Goal: Task Accomplishment & Management: Use online tool/utility

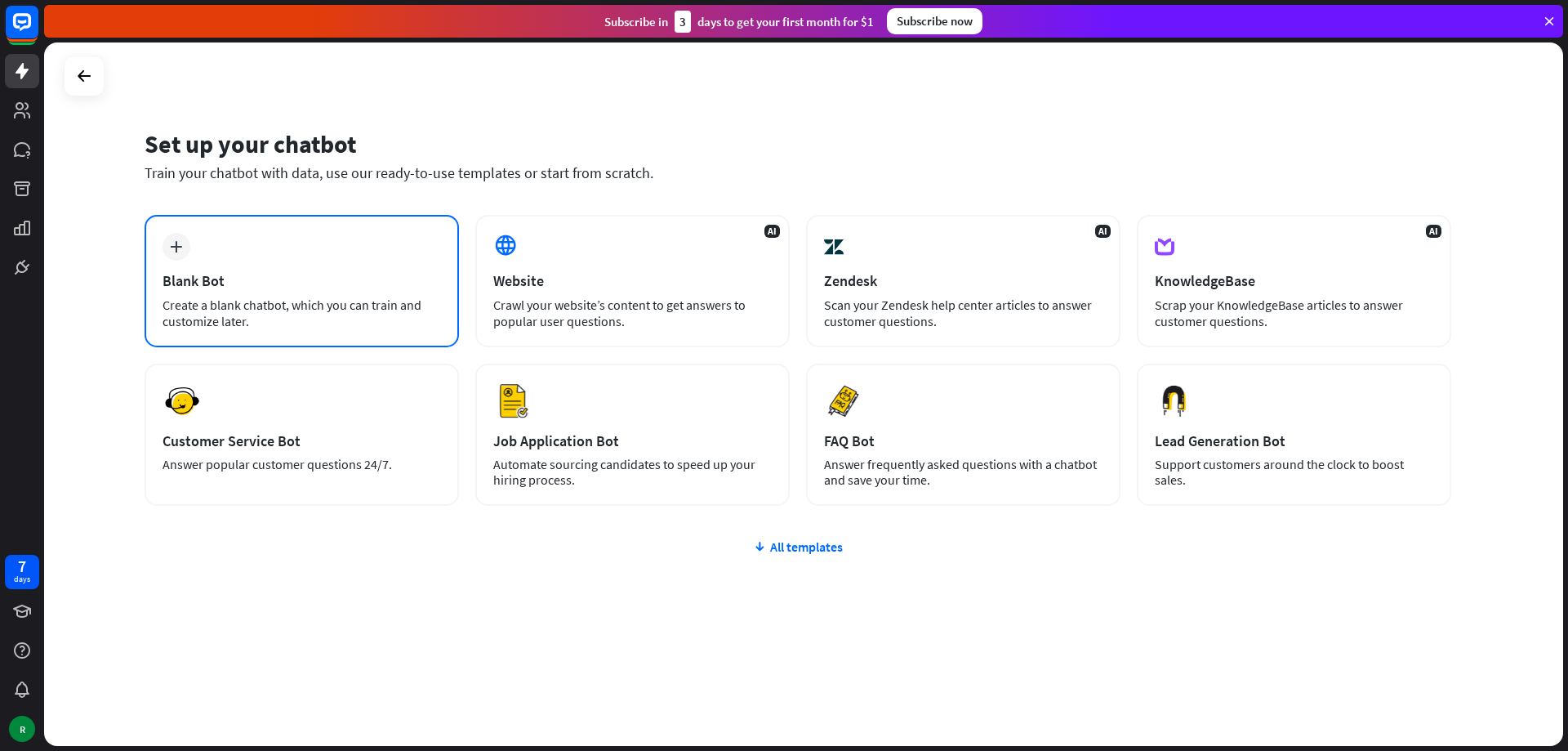
click at [283, 265] on div "plus Blank Bot Create a blank chatbot, which you can train and customize later." at bounding box center [302, 281] width 315 height 132
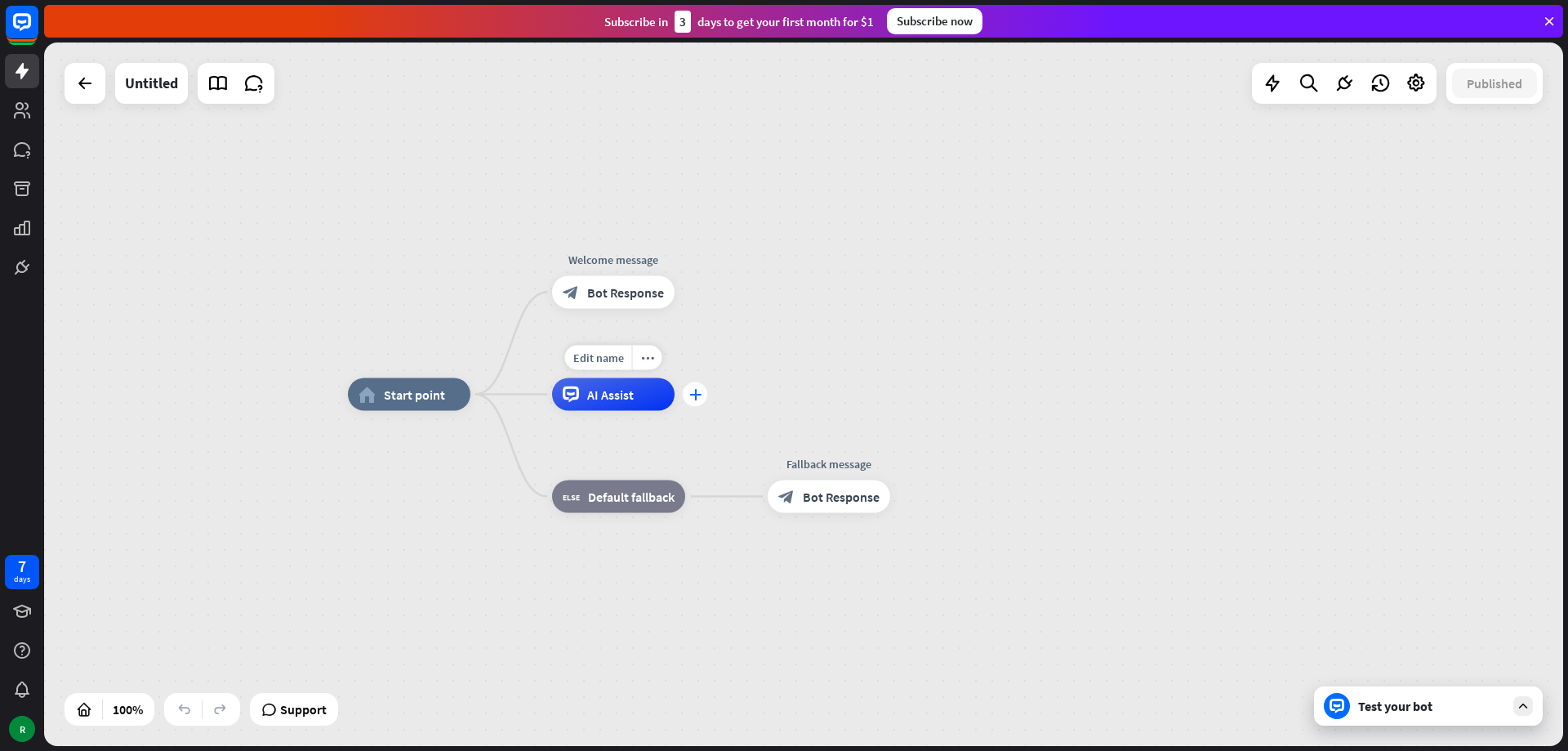
click at [698, 402] on div "plus" at bounding box center [695, 395] width 24 height 24
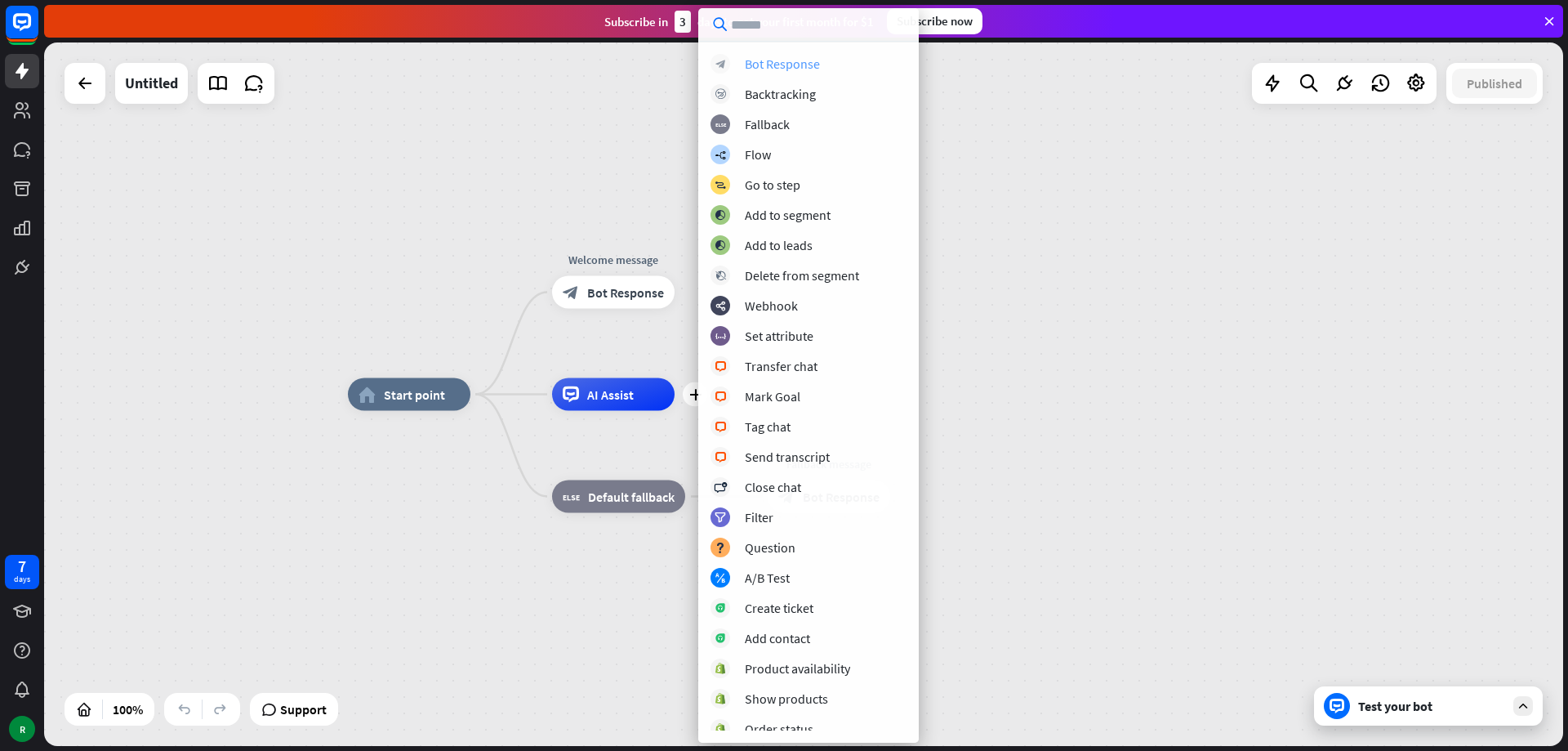
click at [781, 67] on div "Bot Response" at bounding box center [782, 63] width 75 height 17
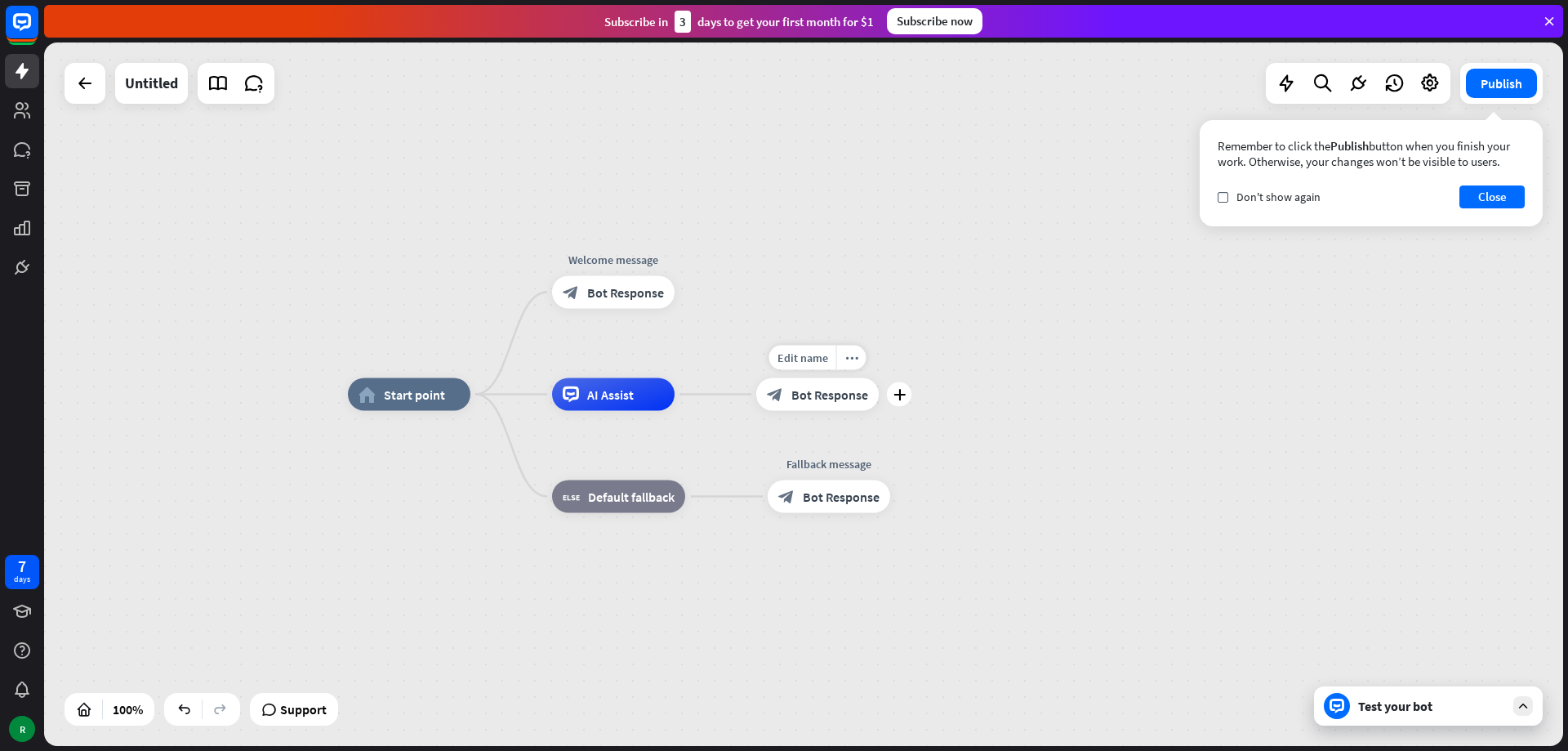
click at [819, 389] on span "Bot Response" at bounding box center [829, 394] width 76 height 17
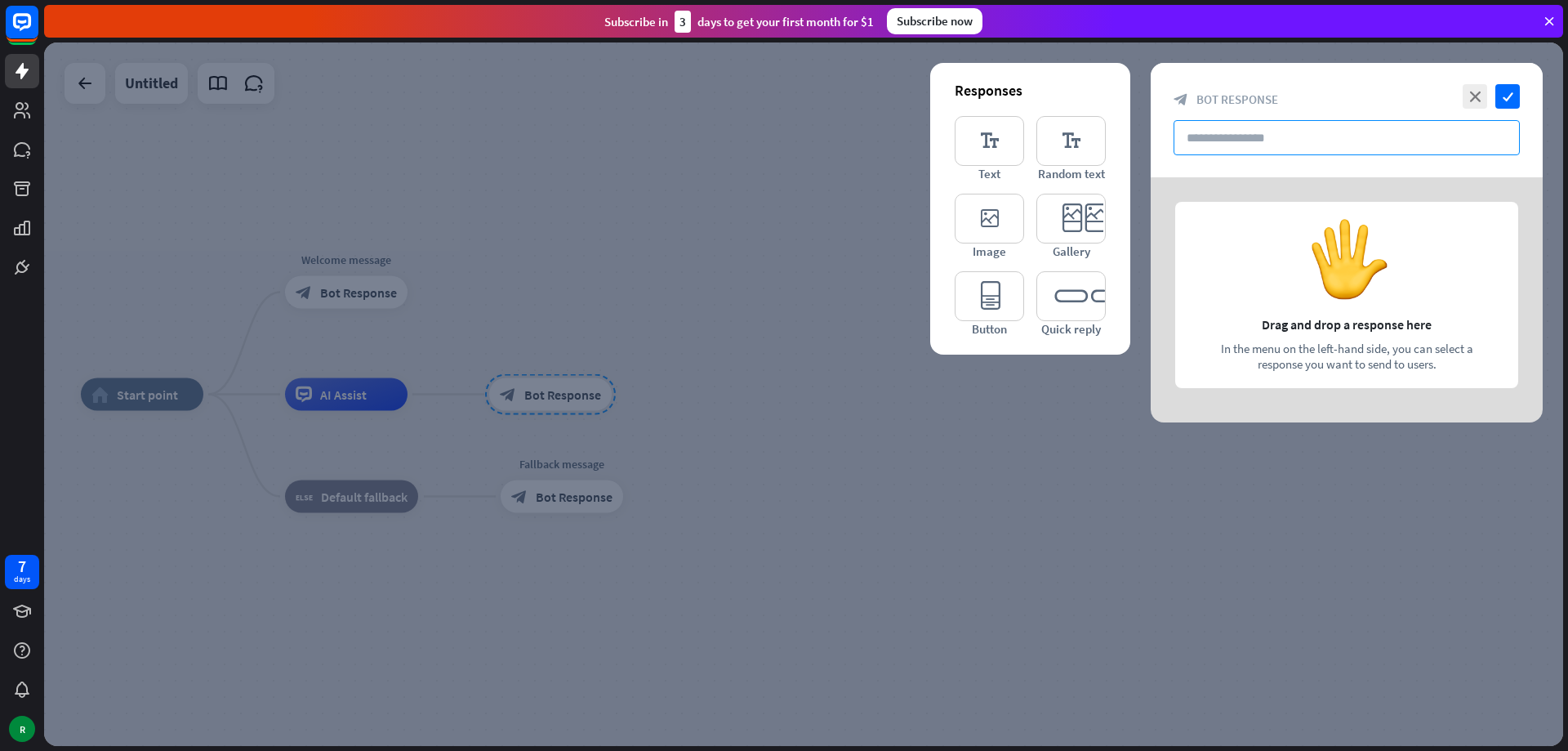
click at [1200, 140] on input "text" at bounding box center [1346, 137] width 346 height 35
click at [1319, 257] on div at bounding box center [1346, 300] width 392 height 245
click at [1195, 143] on input "text" at bounding box center [1346, 137] width 346 height 35
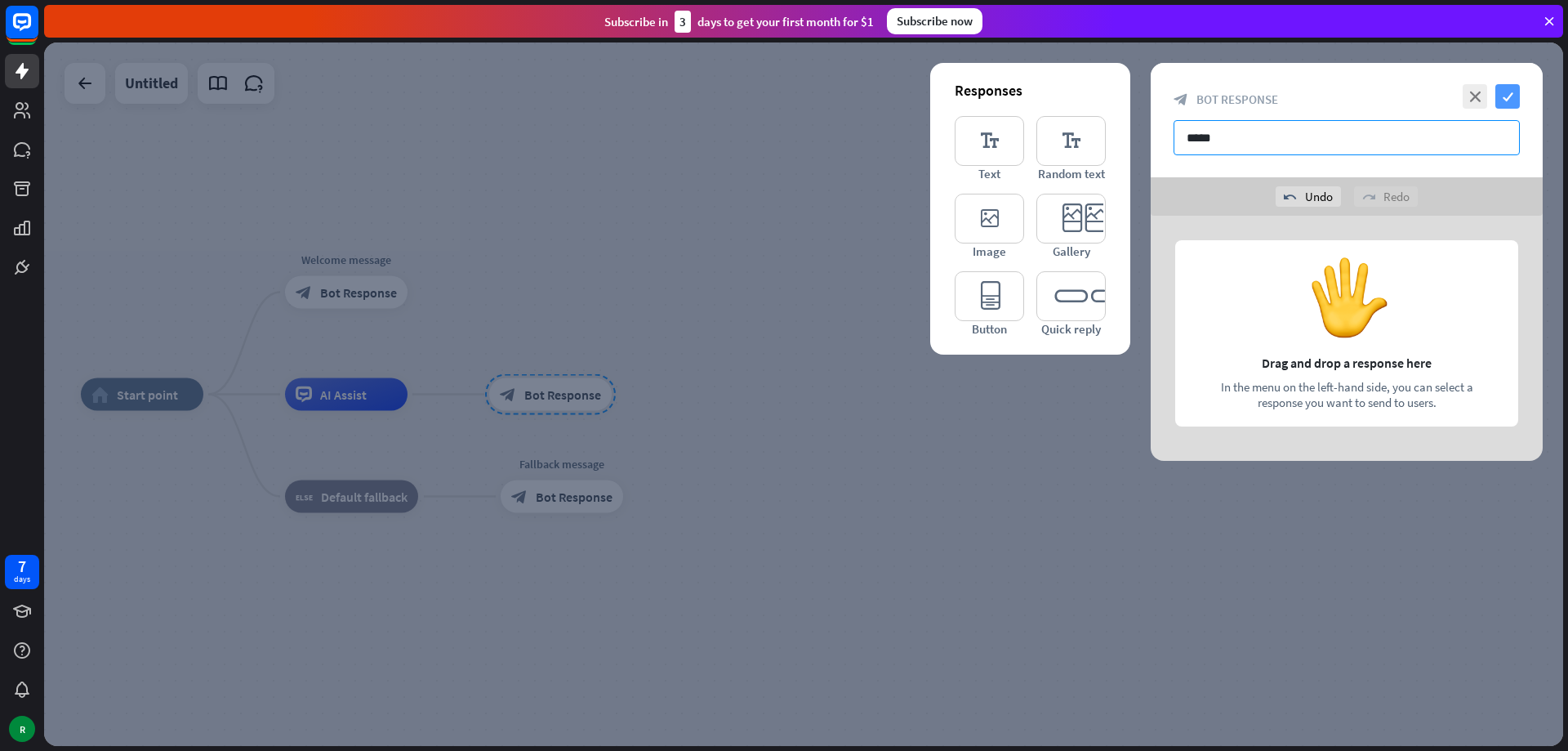
type input "*****"
click at [1500, 96] on icon "check" at bounding box center [1507, 96] width 24 height 24
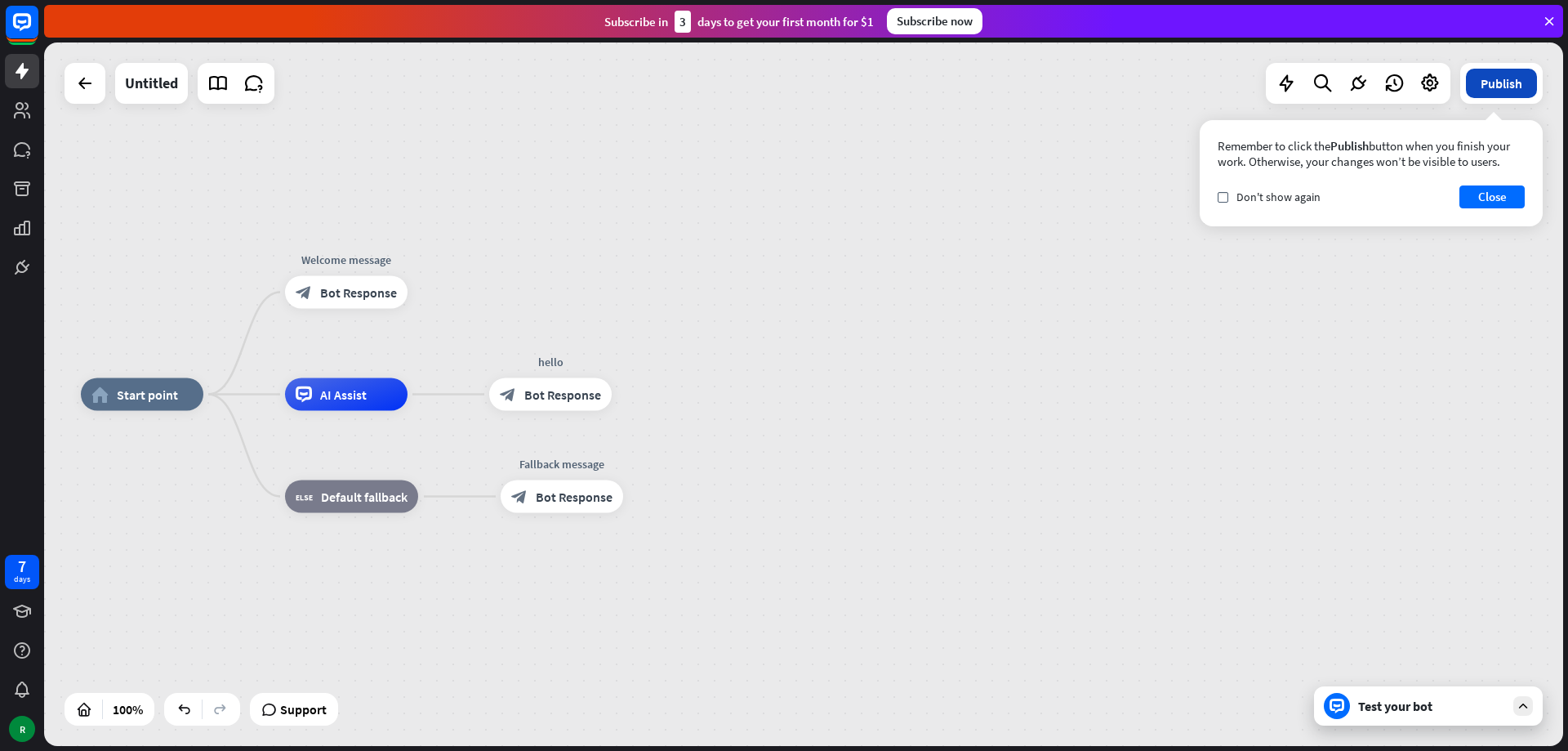
click at [1520, 93] on button "Publish" at bounding box center [1502, 83] width 71 height 30
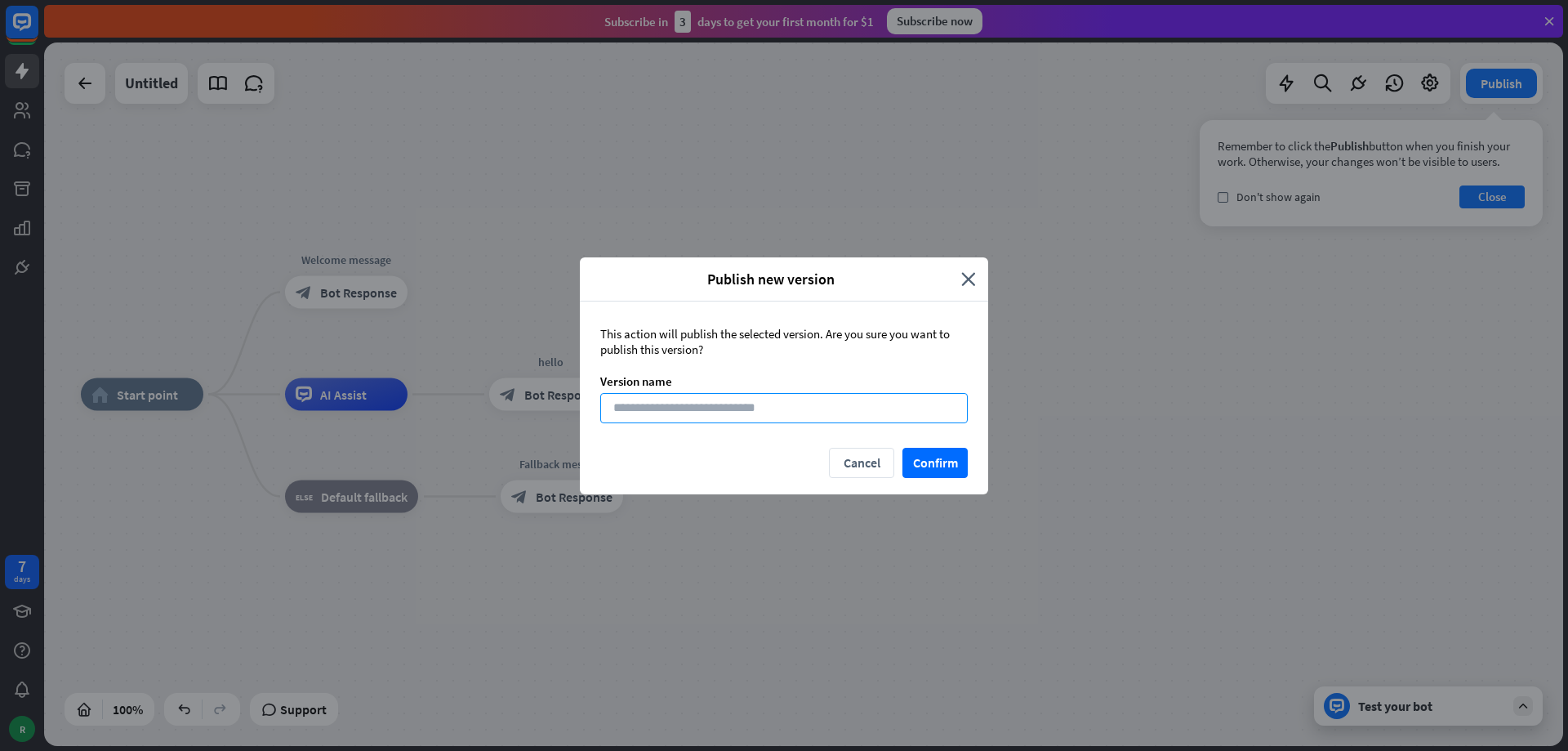
click at [795, 409] on input at bounding box center [784, 408] width 368 height 30
type input "*****"
click at [927, 480] on div "Cancel Confirm" at bounding box center [784, 471] width 409 height 47
click at [933, 464] on button "Confirm" at bounding box center [934, 462] width 65 height 30
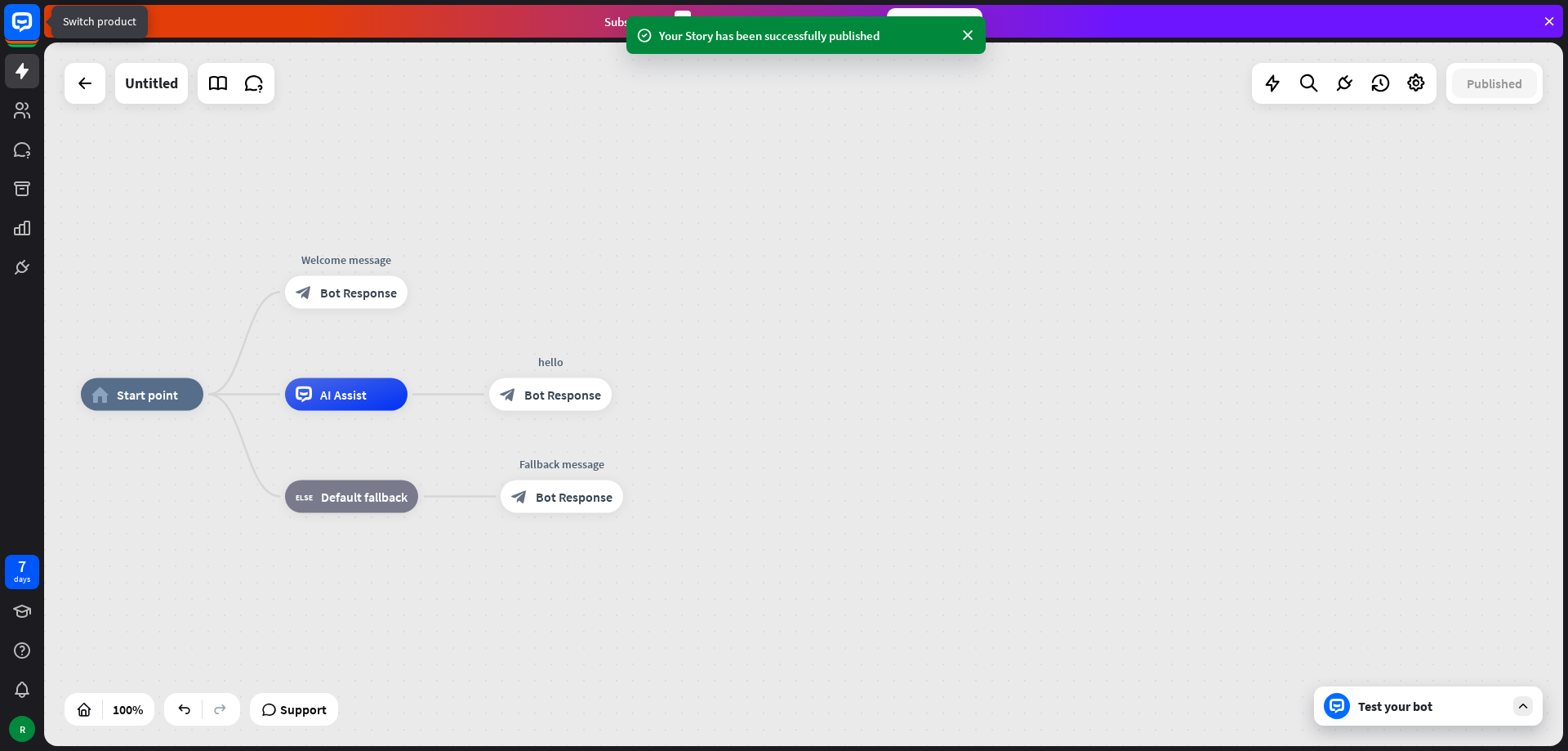
click at [32, 17] on icon at bounding box center [22, 22] width 20 height 20
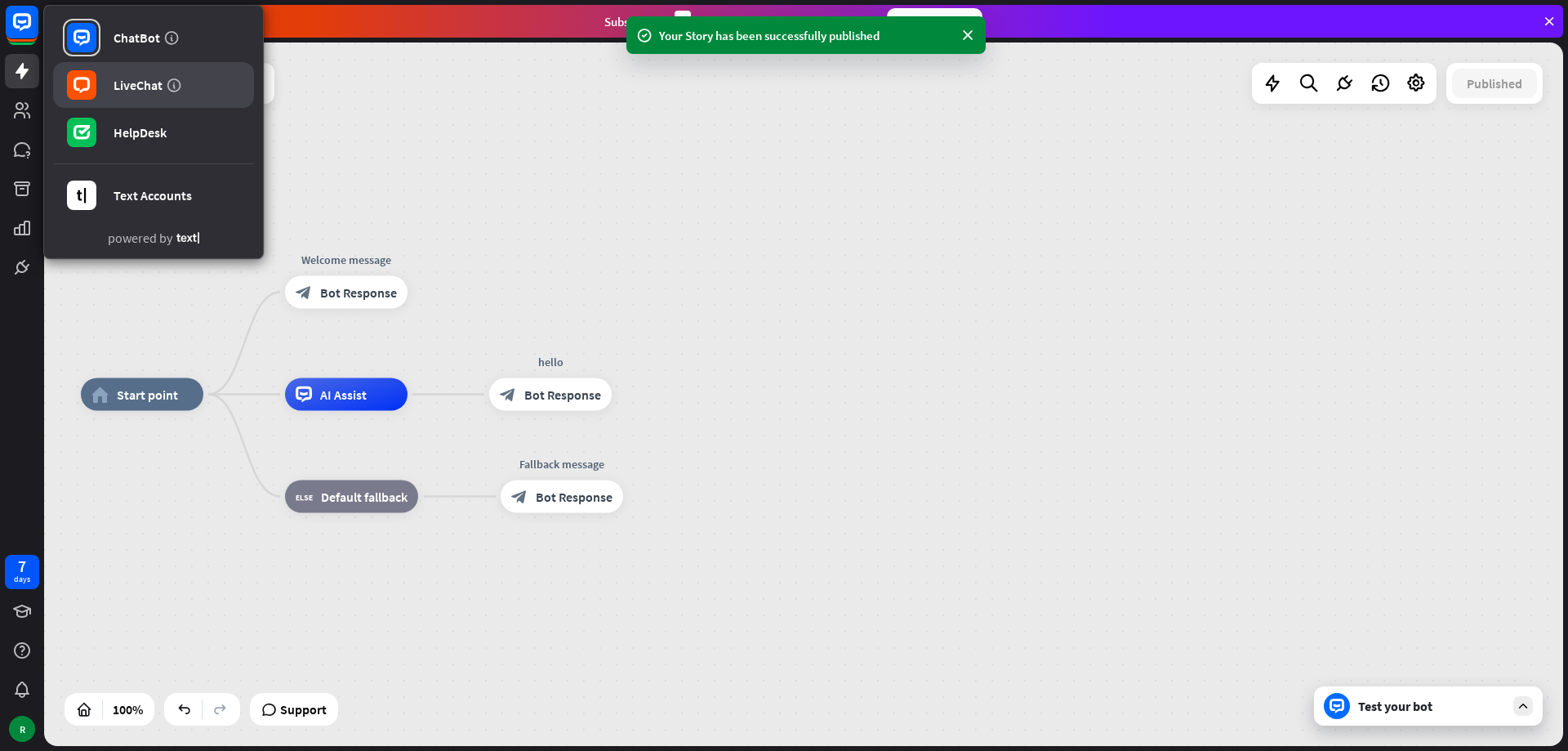
click at [106, 92] on link "LiveChat" at bounding box center [153, 84] width 201 height 46
